Goal: Transaction & Acquisition: Subscribe to service/newsletter

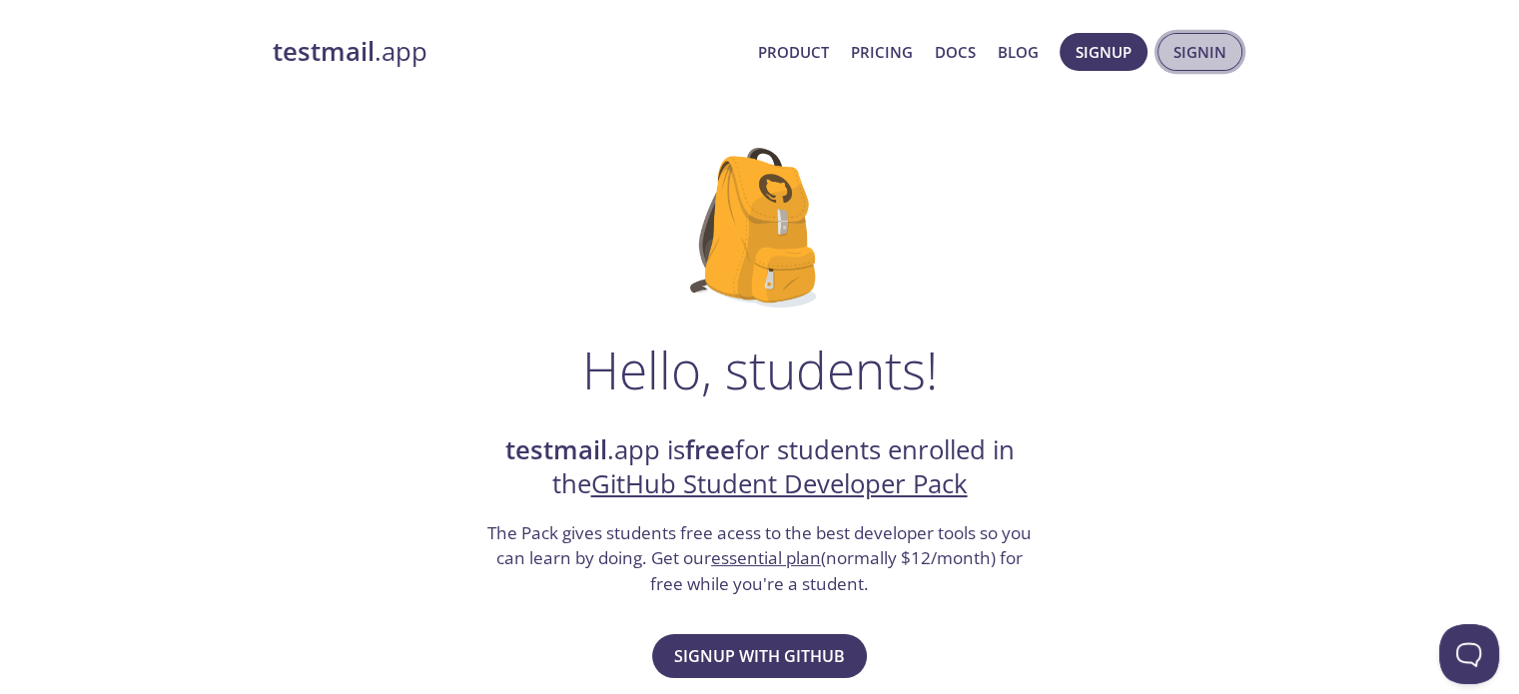
click at [1213, 60] on span "Signin" at bounding box center [1200, 52] width 53 height 26
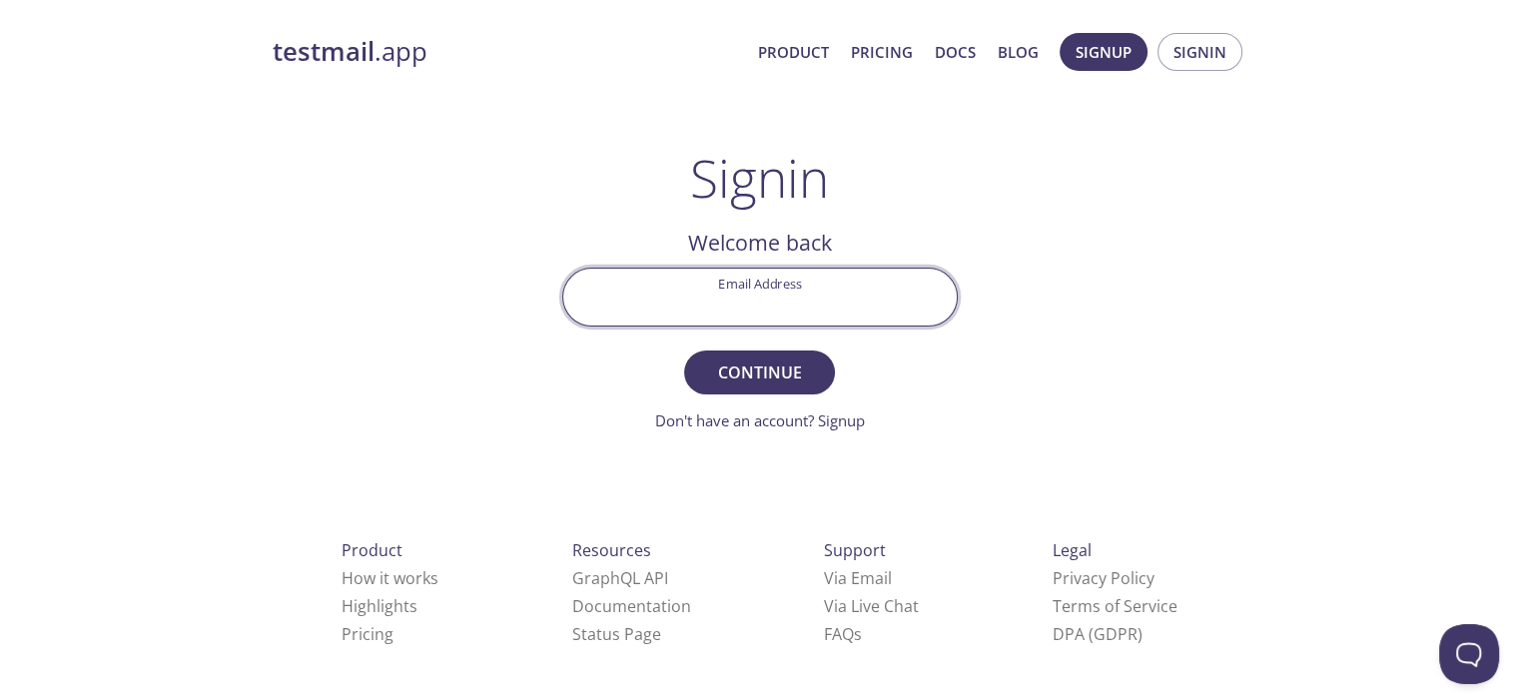
click at [871, 287] on input "Email Address" at bounding box center [760, 297] width 394 height 57
type input "[EMAIL_ADDRESS][DOMAIN_NAME]"
click at [684, 351] on button "Continue" at bounding box center [759, 373] width 150 height 44
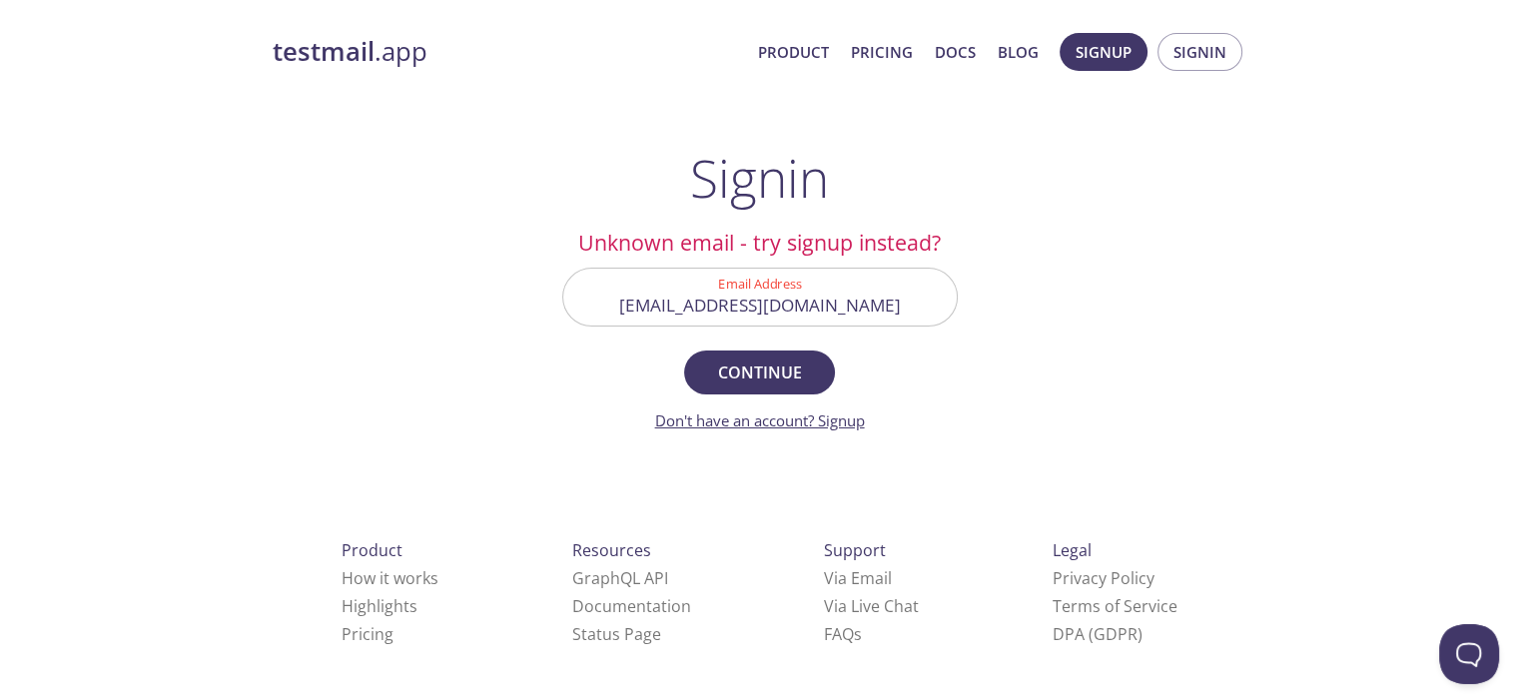
click at [820, 413] on link "Don't have an account? Signup" at bounding box center [760, 421] width 210 height 20
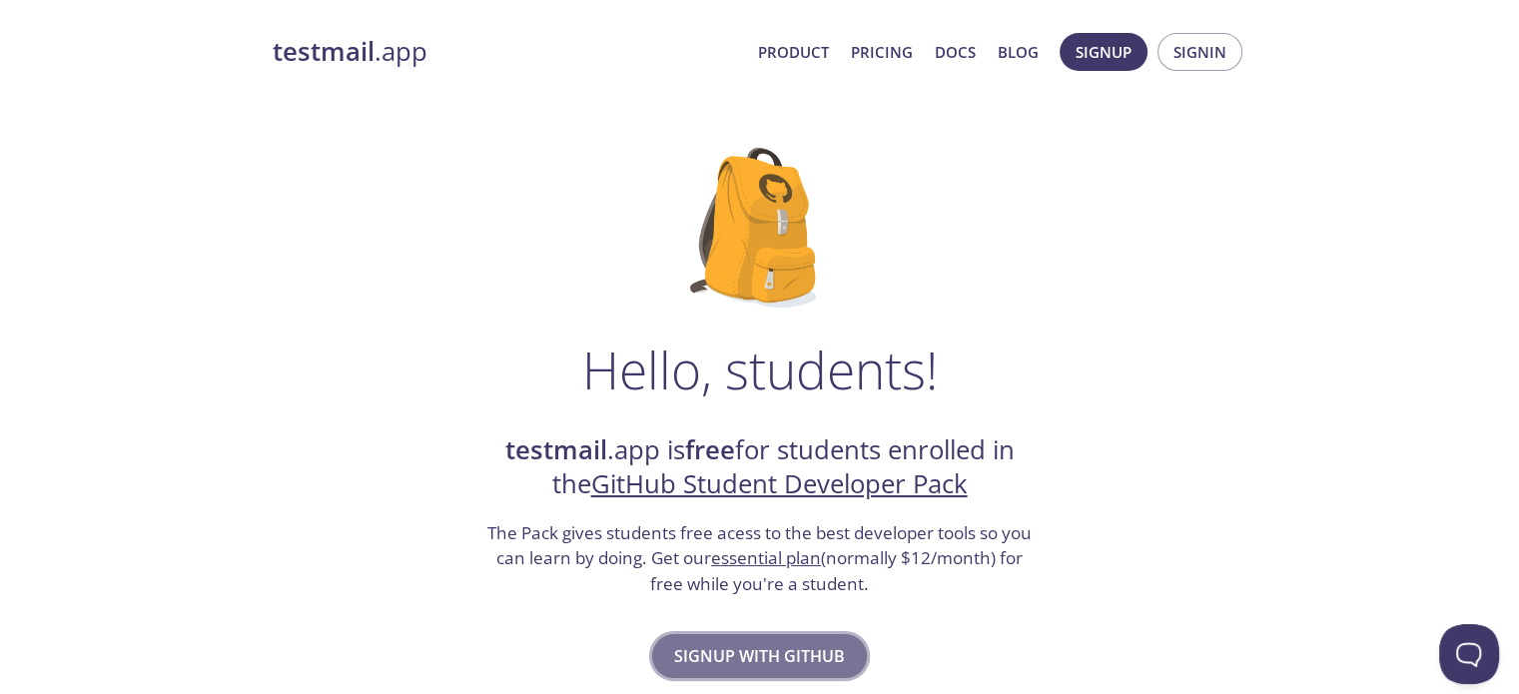
click at [713, 649] on span "Signup with GitHub" at bounding box center [759, 656] width 171 height 28
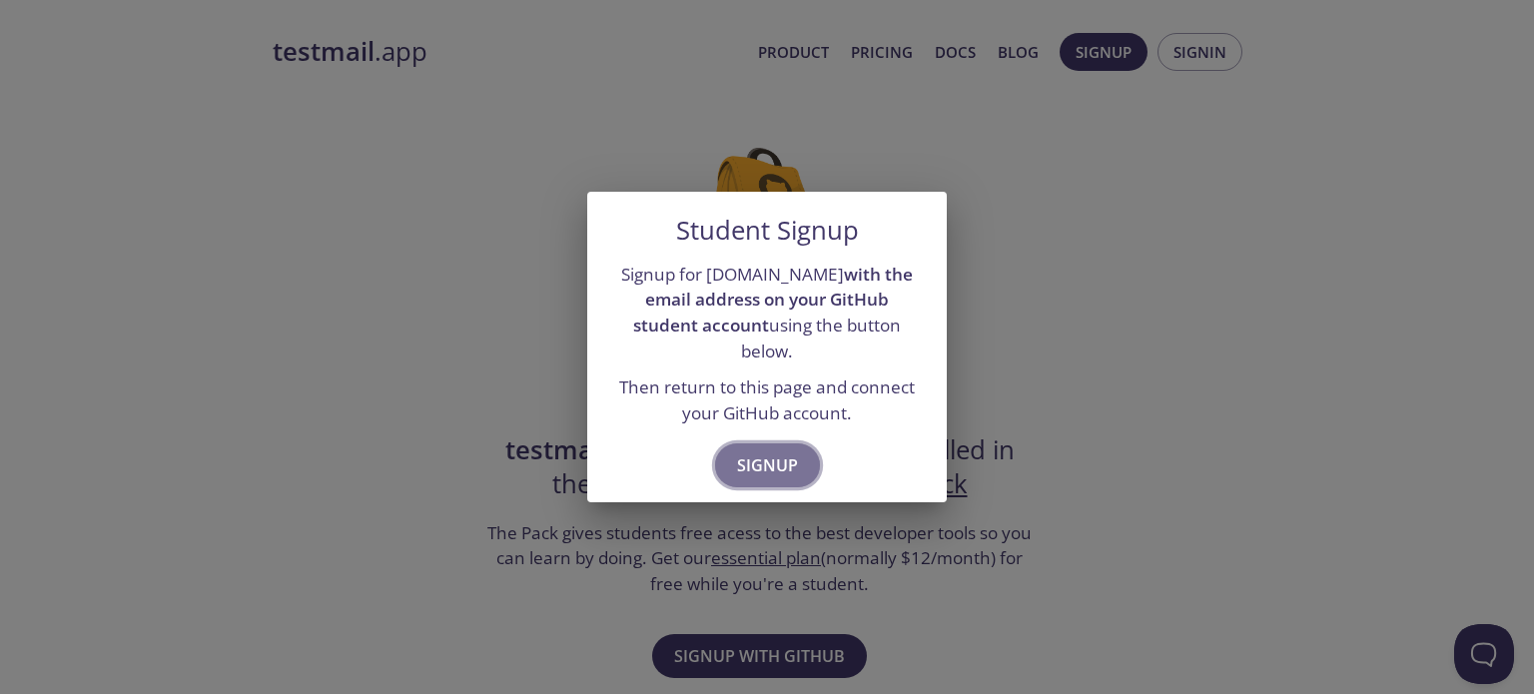
click at [772, 451] on span "Signup" at bounding box center [767, 465] width 61 height 28
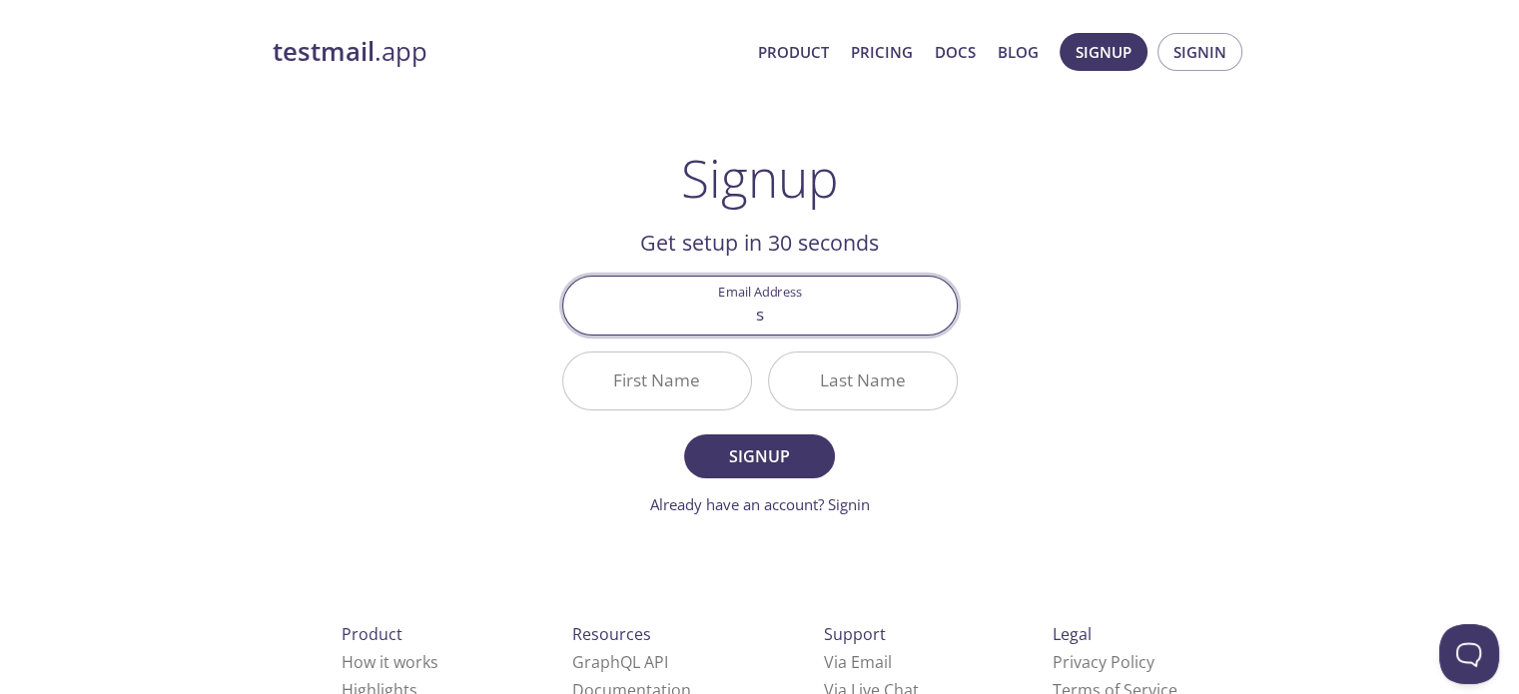
type input "[EMAIL_ADDRESS][DOMAIN_NAME]"
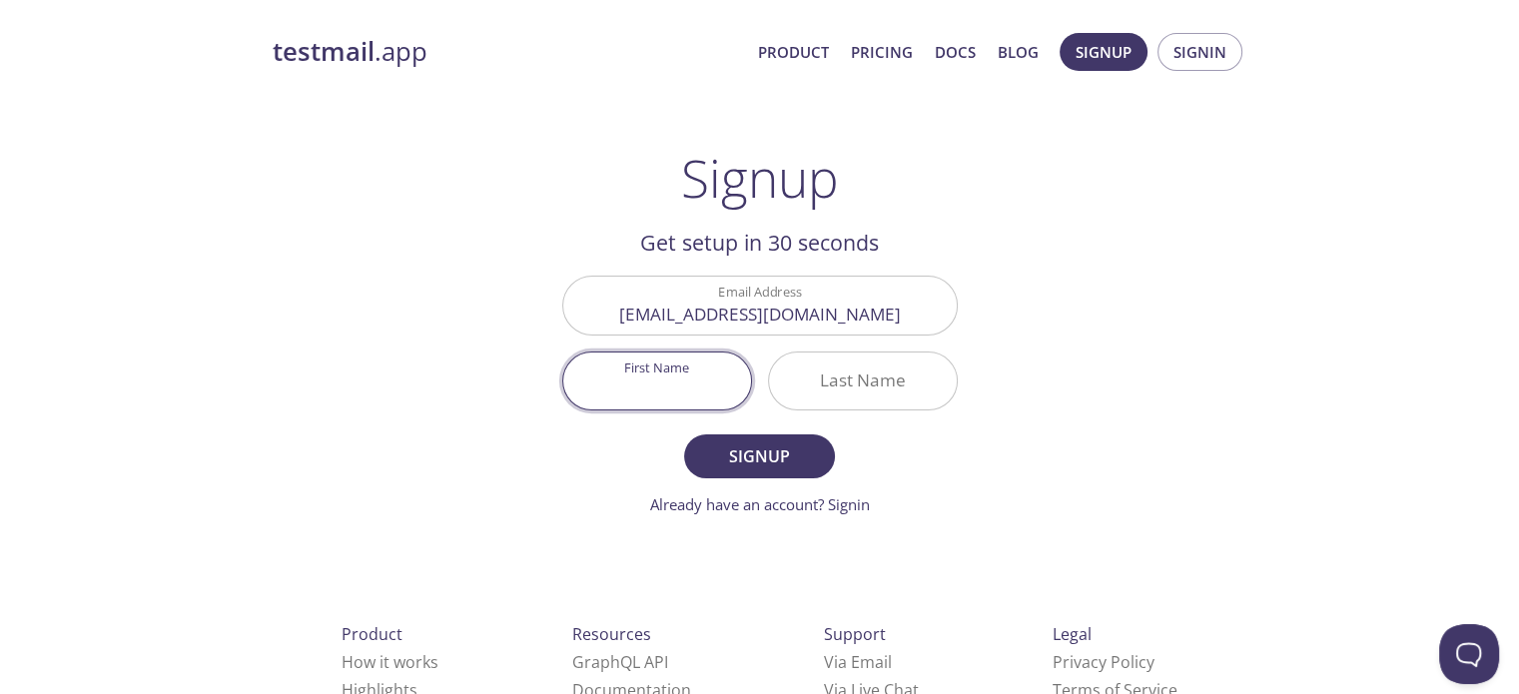
click at [652, 375] on input "First Name" at bounding box center [657, 381] width 188 height 57
type input "[PERSON_NAME]"
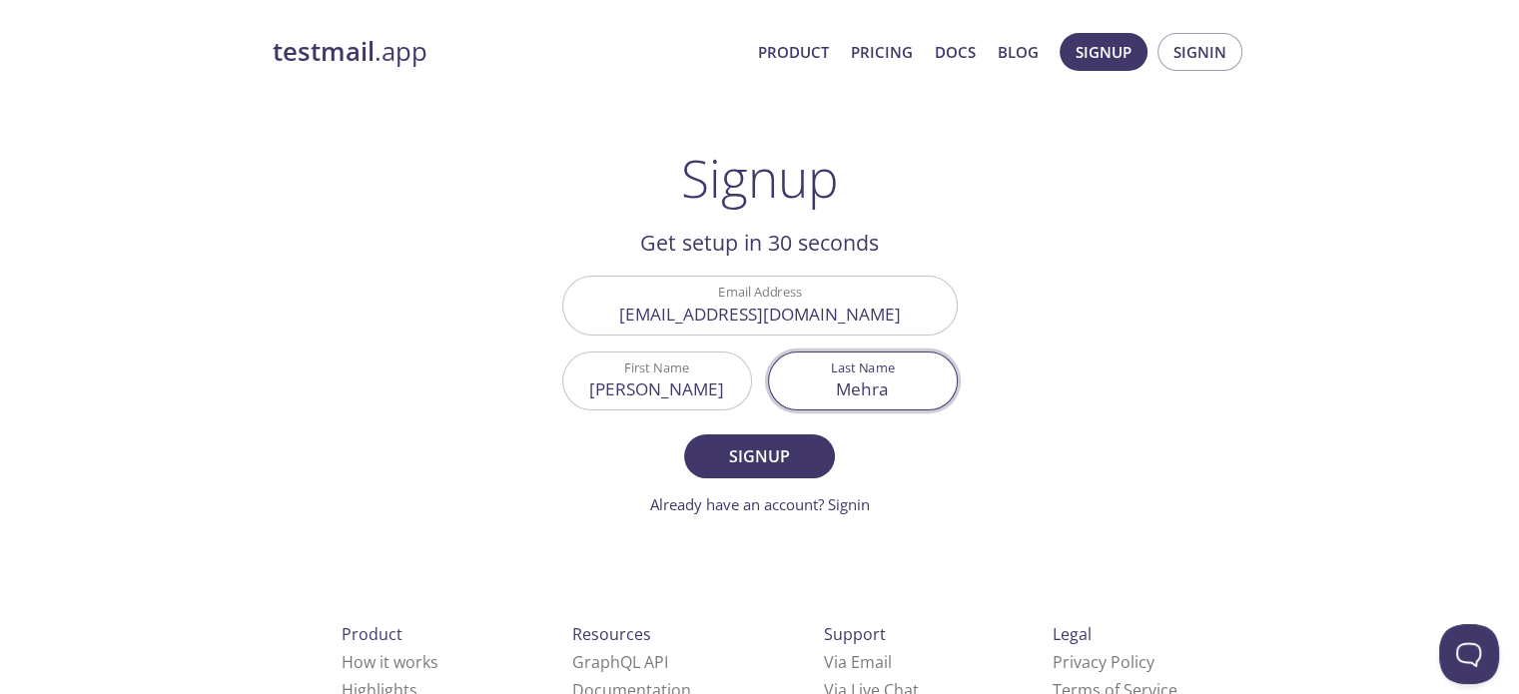
type input "Mehra"
click at [684, 435] on button "Signup" at bounding box center [759, 457] width 150 height 44
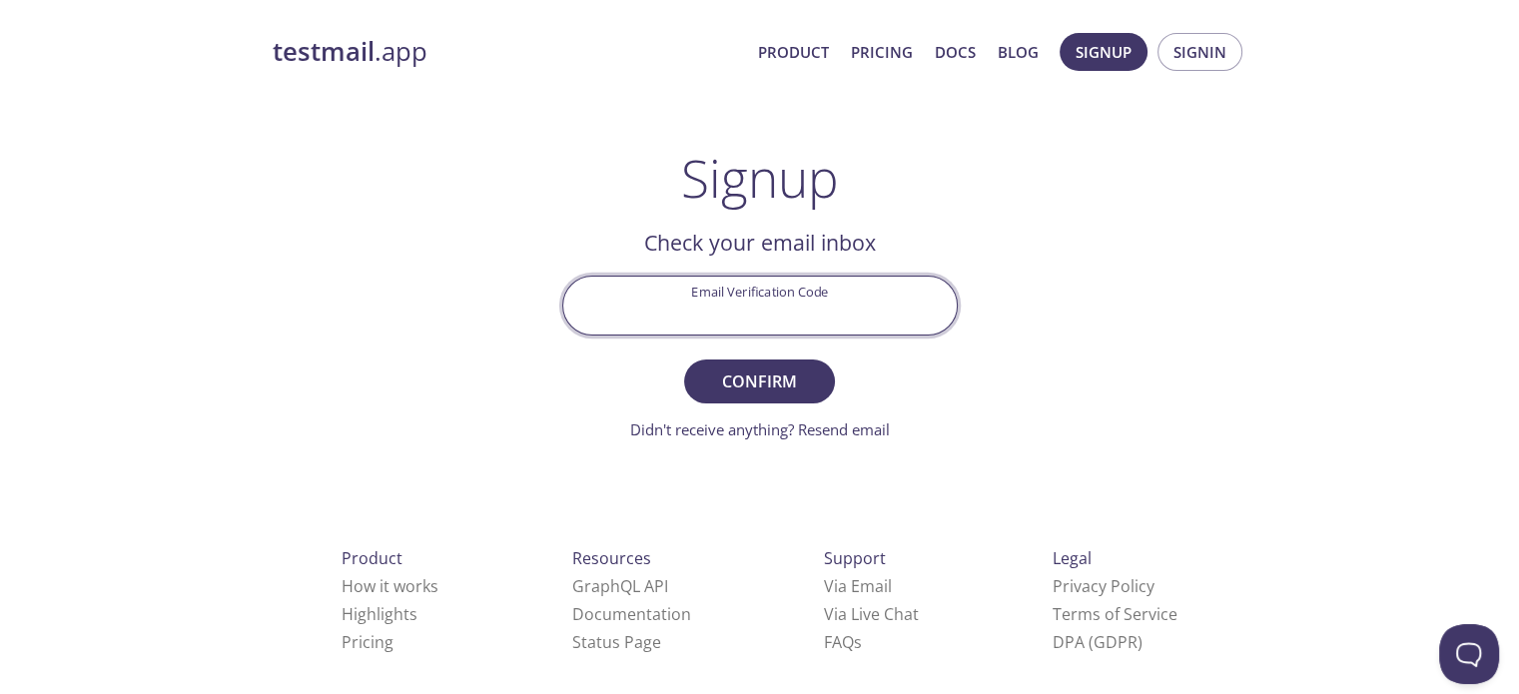
click at [721, 310] on input "Email Verification Code" at bounding box center [760, 305] width 394 height 57
paste input "3KECRME"
type input "3KECRME"
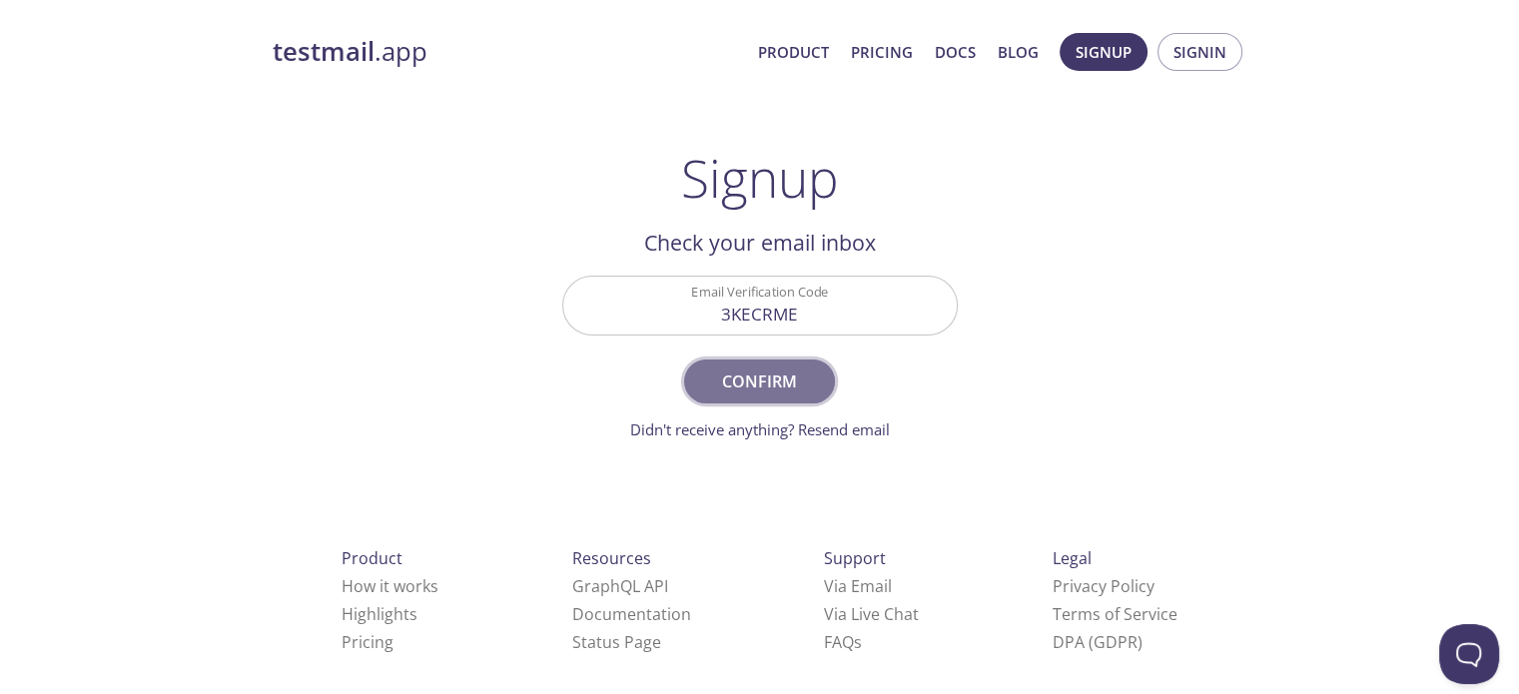
click at [775, 399] on button "Confirm" at bounding box center [759, 382] width 150 height 44
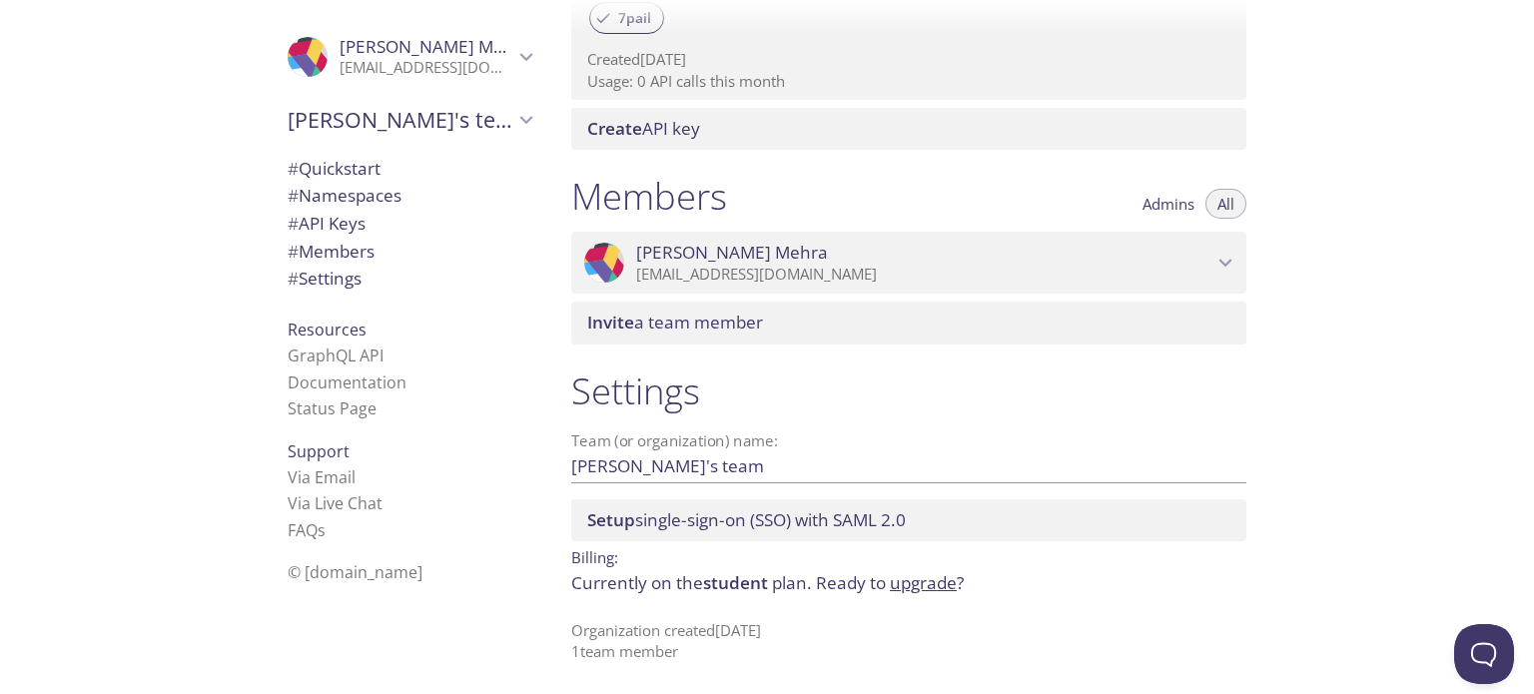
scroll to position [726, 0]
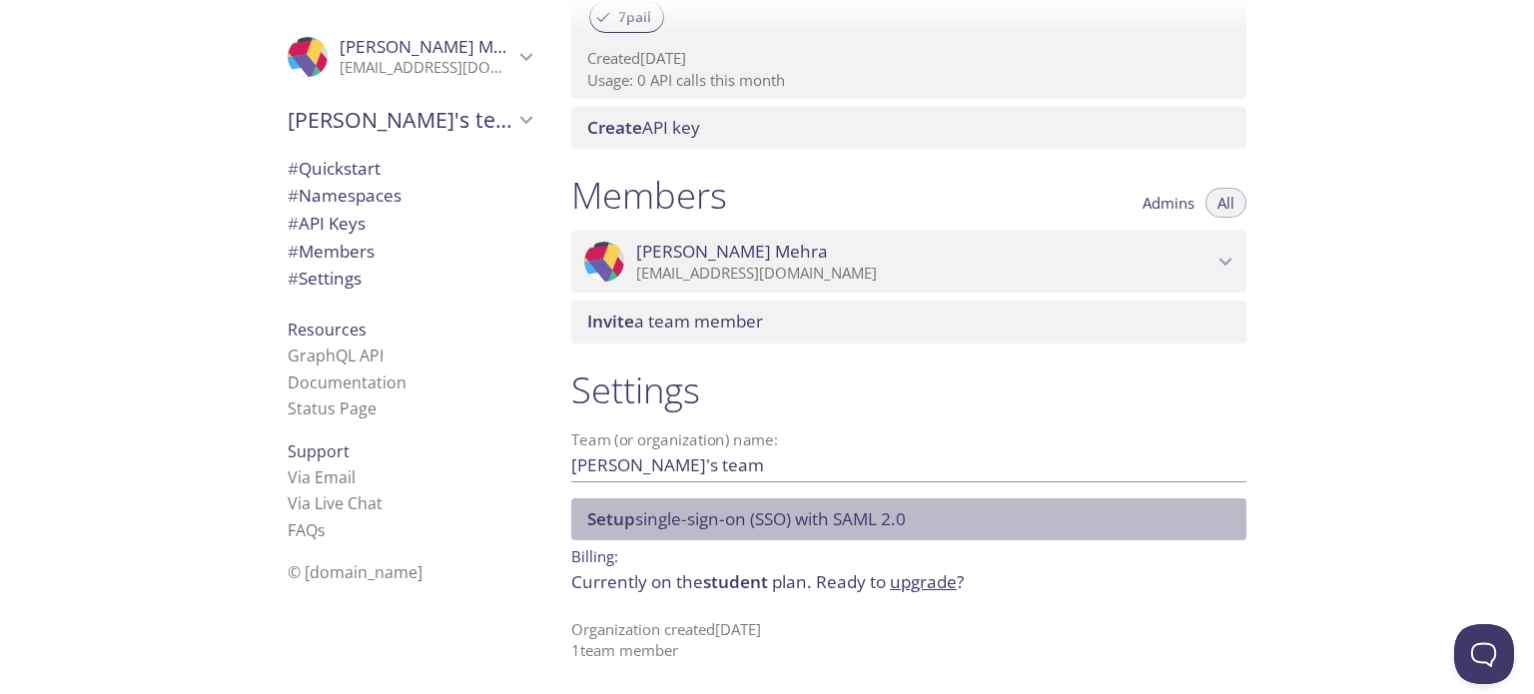
click at [723, 522] on span "Setup single-sign-on (SSO) with SAML 2.0" at bounding box center [746, 518] width 319 height 23
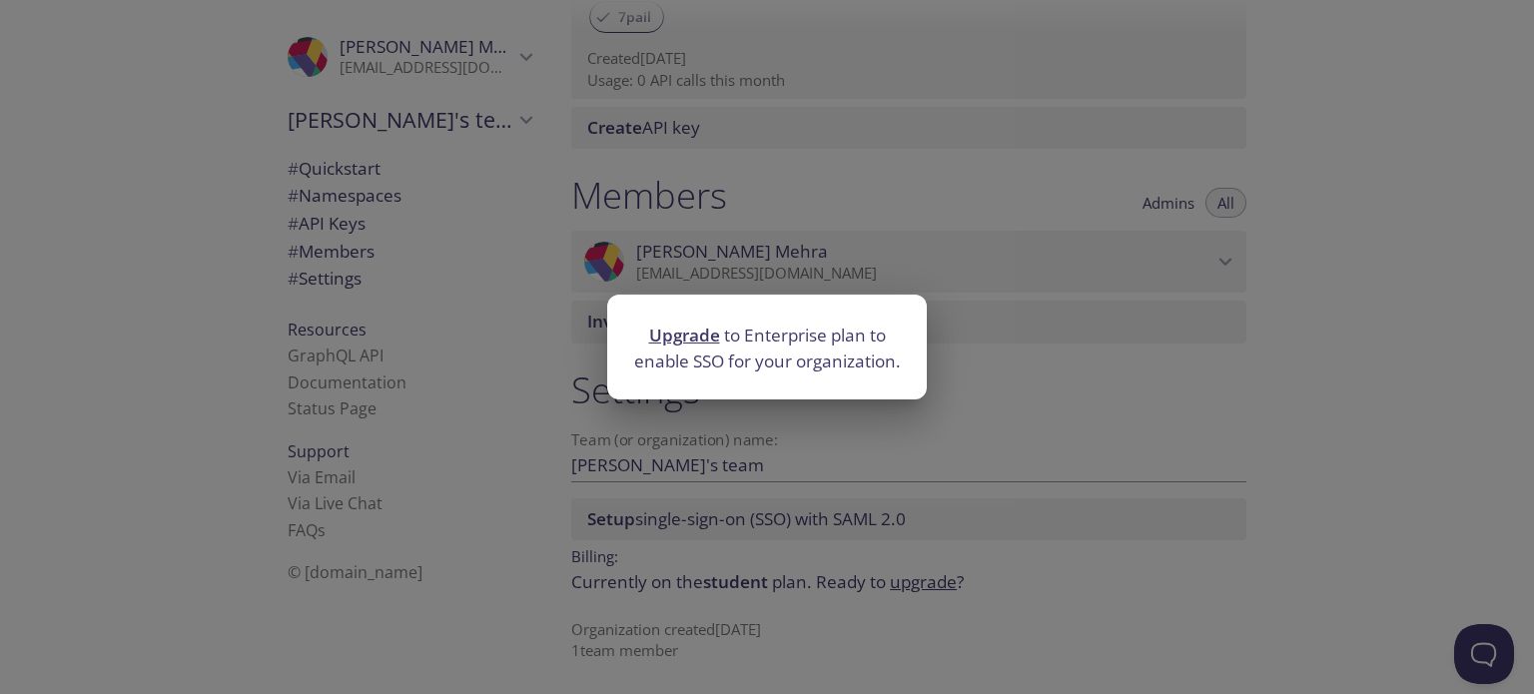
click at [941, 417] on div "Upgrade to Enterprise plan to enable SSO for your organization." at bounding box center [767, 347] width 1534 height 694
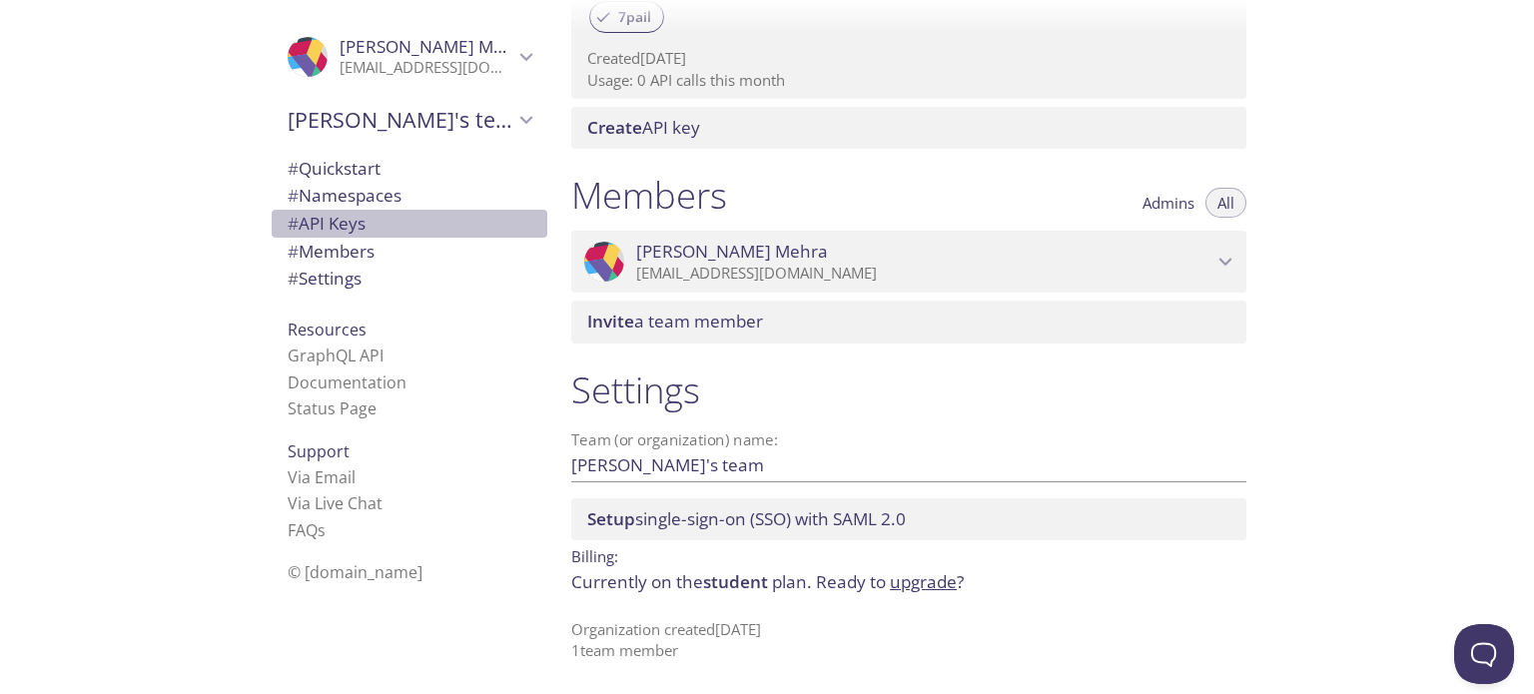
click at [354, 228] on span "# API Keys" at bounding box center [327, 223] width 78 height 23
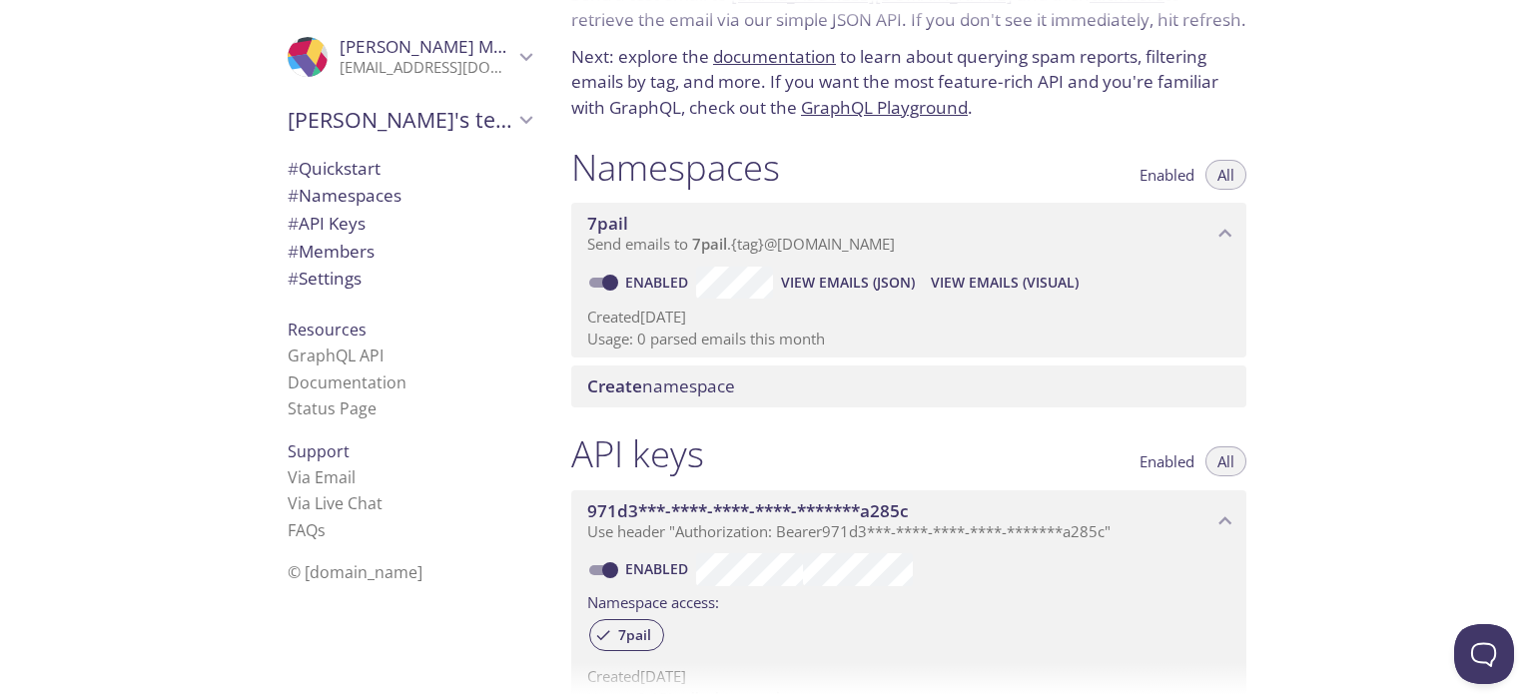
scroll to position [108, 0]
click at [707, 383] on span "Create namespace" at bounding box center [661, 386] width 148 height 23
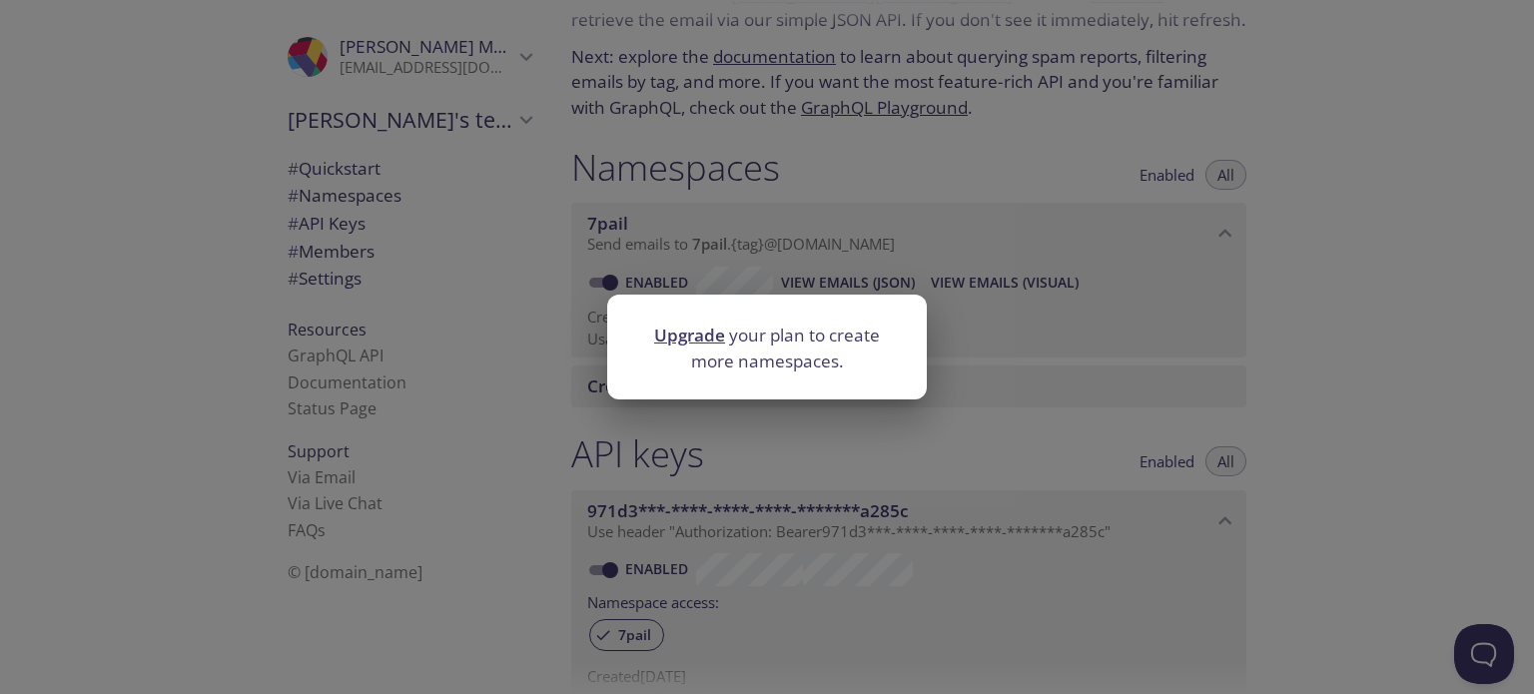
click at [1027, 279] on div "Upgrade your plan to create more namespaces." at bounding box center [767, 347] width 1534 height 694
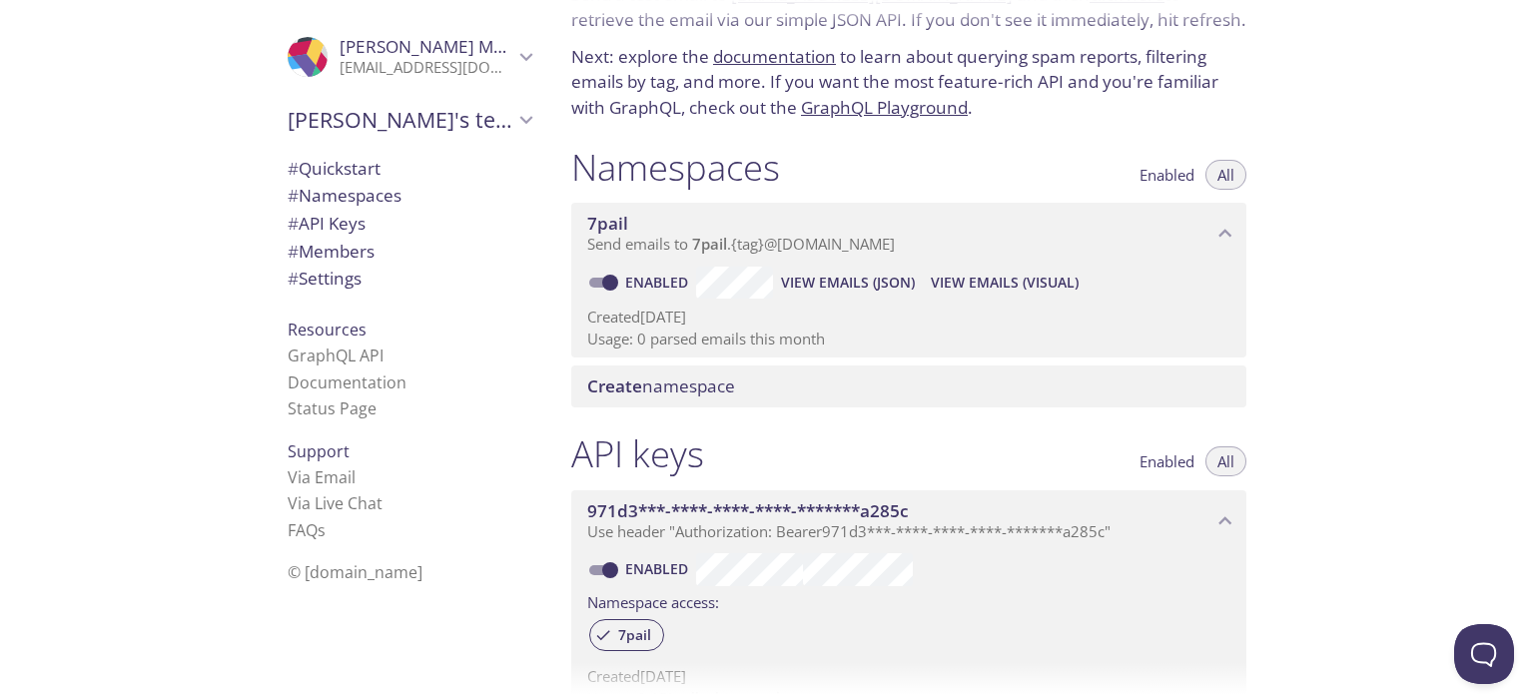
click at [1017, 279] on span "View Emails (Visual)" at bounding box center [1005, 283] width 148 height 24
